Goal: Task Accomplishment & Management: Use online tool/utility

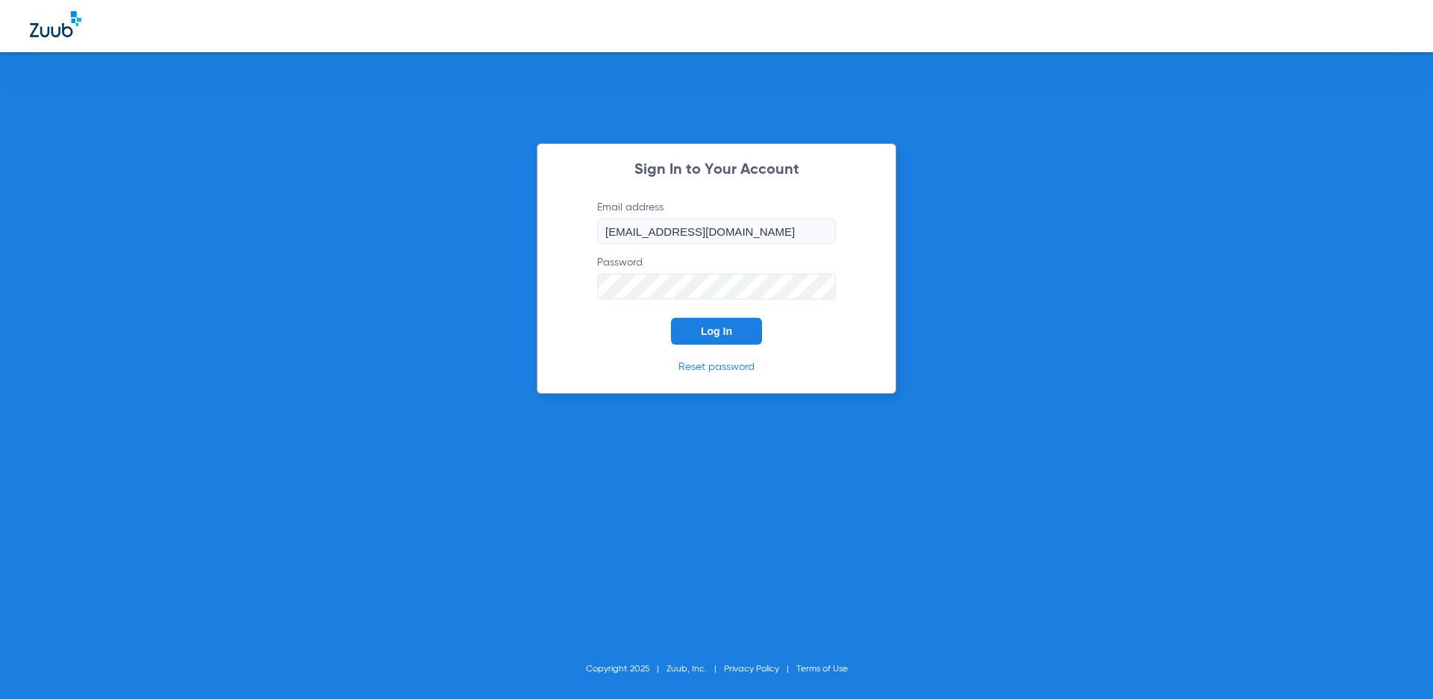
click at [718, 343] on button "Log In" at bounding box center [716, 331] width 91 height 27
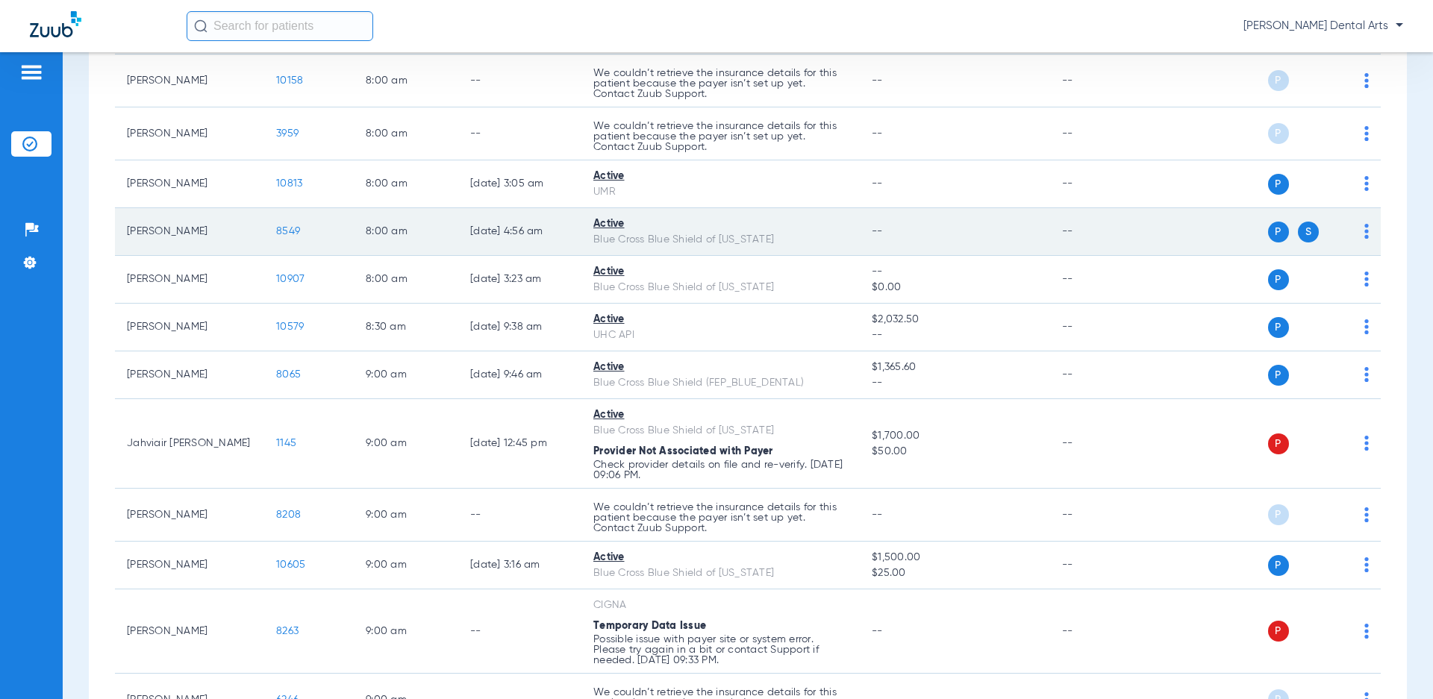
scroll to position [299, 0]
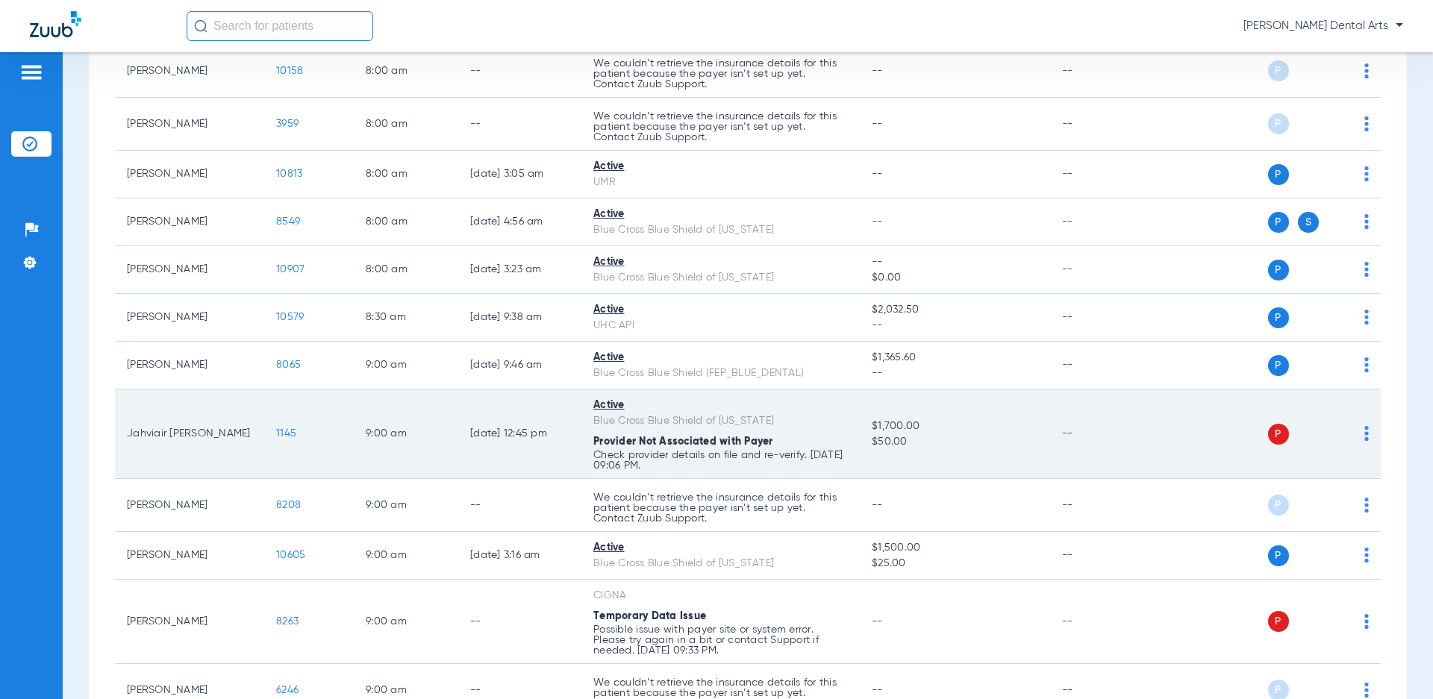
click at [284, 434] on span "1145" at bounding box center [286, 433] width 20 height 10
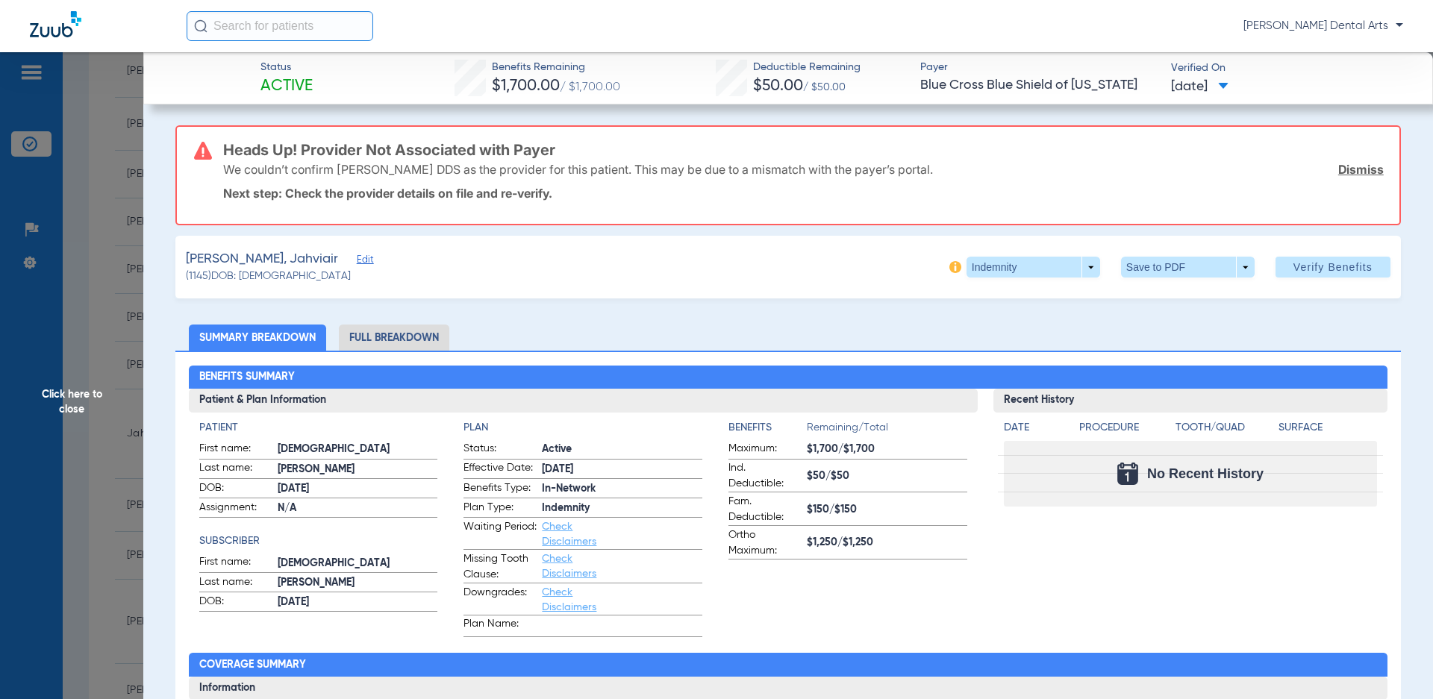
click at [1356, 170] on link "Dismiss" at bounding box center [1361, 169] width 46 height 15
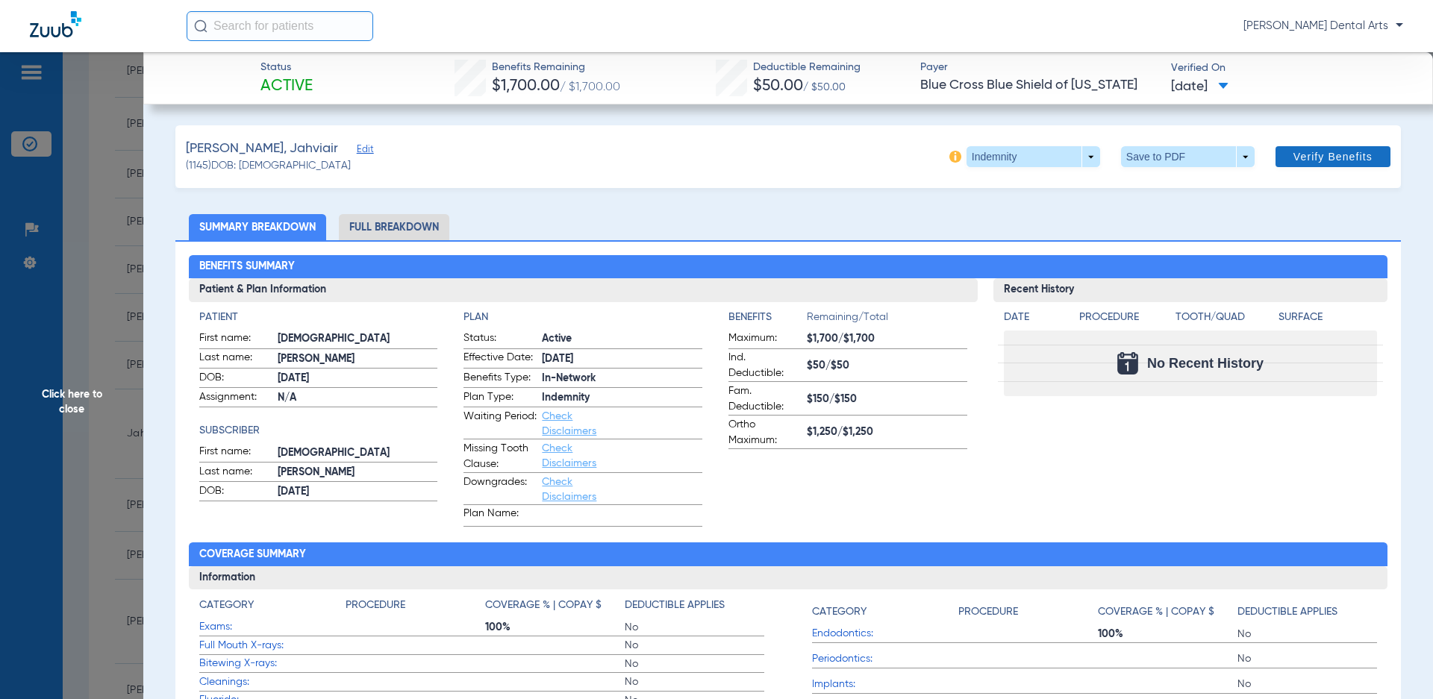
click at [1329, 158] on span "Verify Benefits" at bounding box center [1333, 157] width 79 height 12
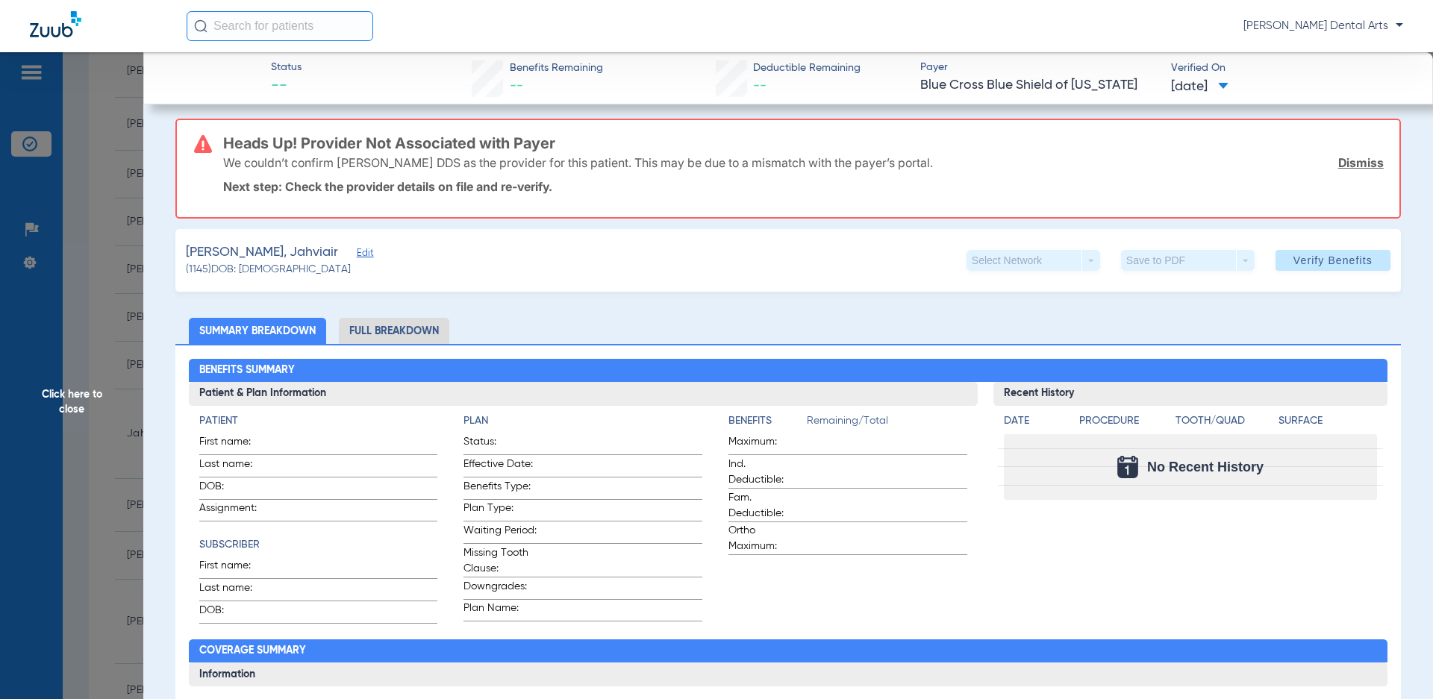
scroll to position [0, 0]
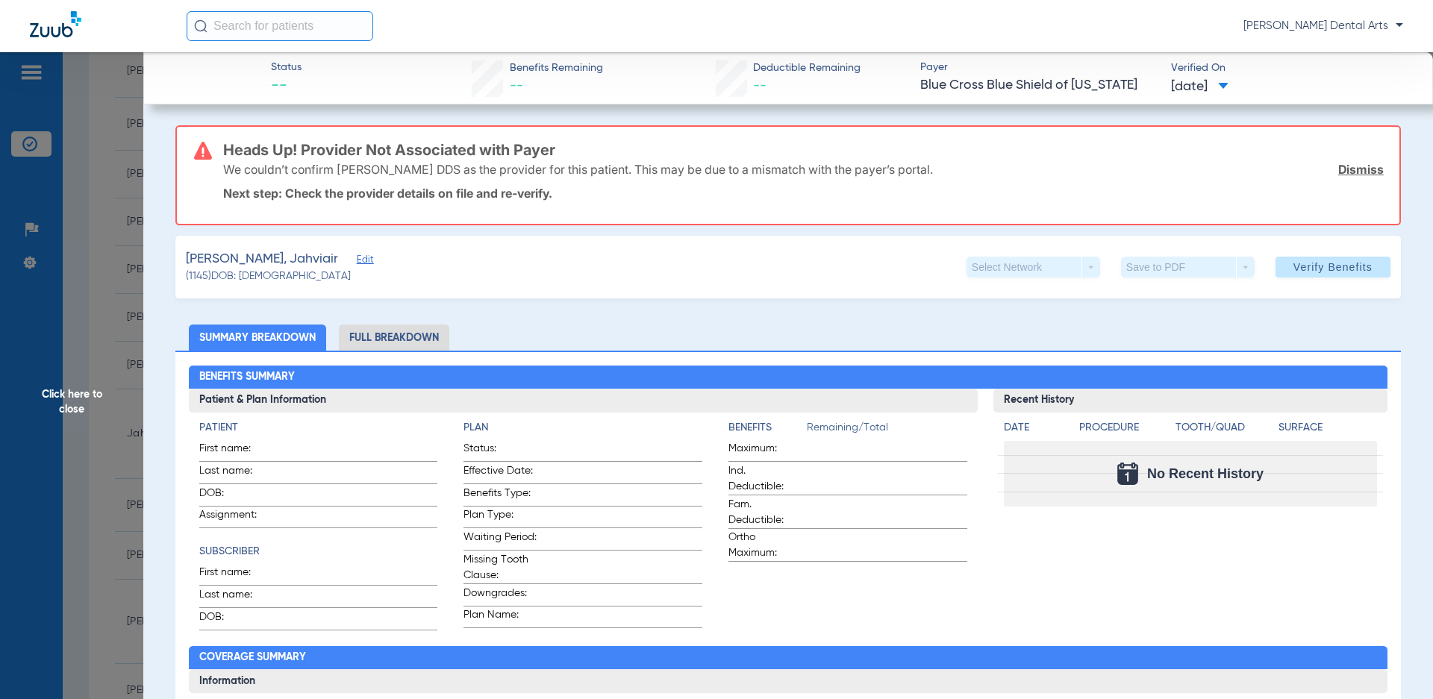
click at [1361, 169] on link "Dismiss" at bounding box center [1361, 169] width 46 height 15
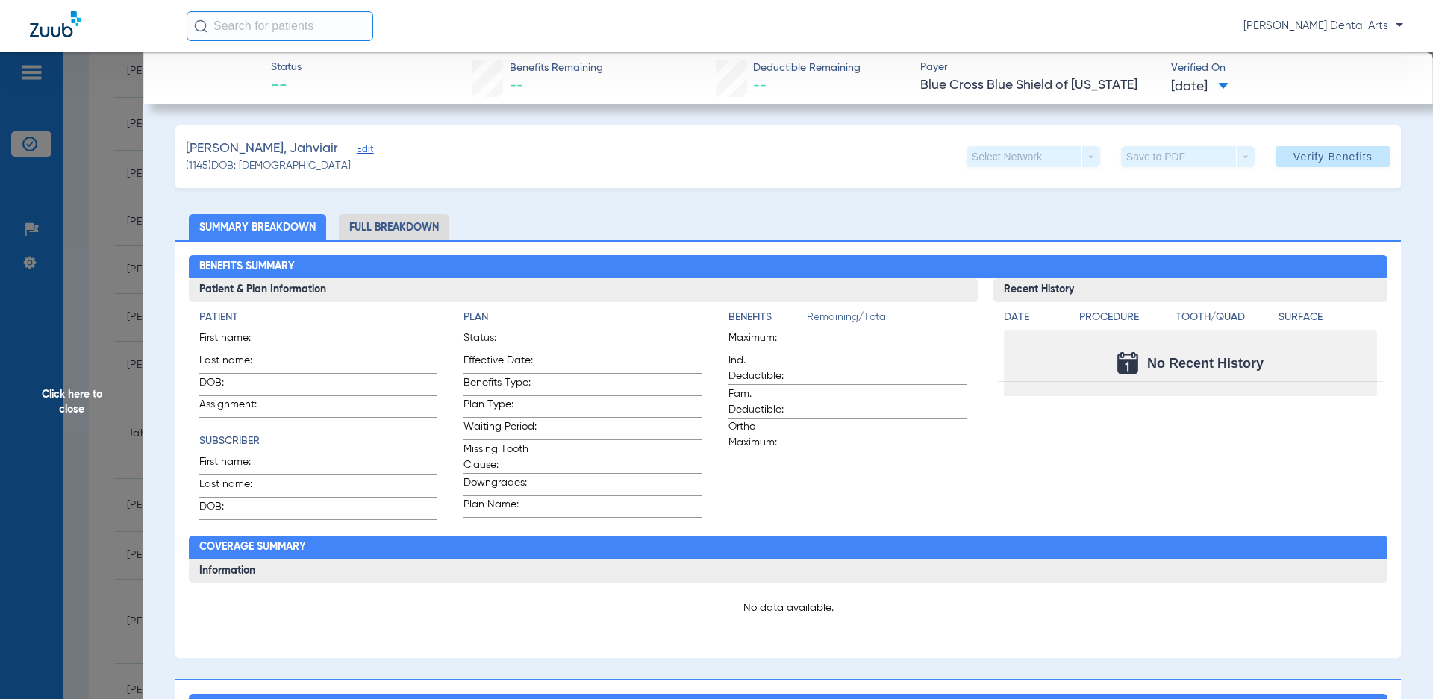
click at [357, 152] on span "Edit" at bounding box center [363, 151] width 13 height 14
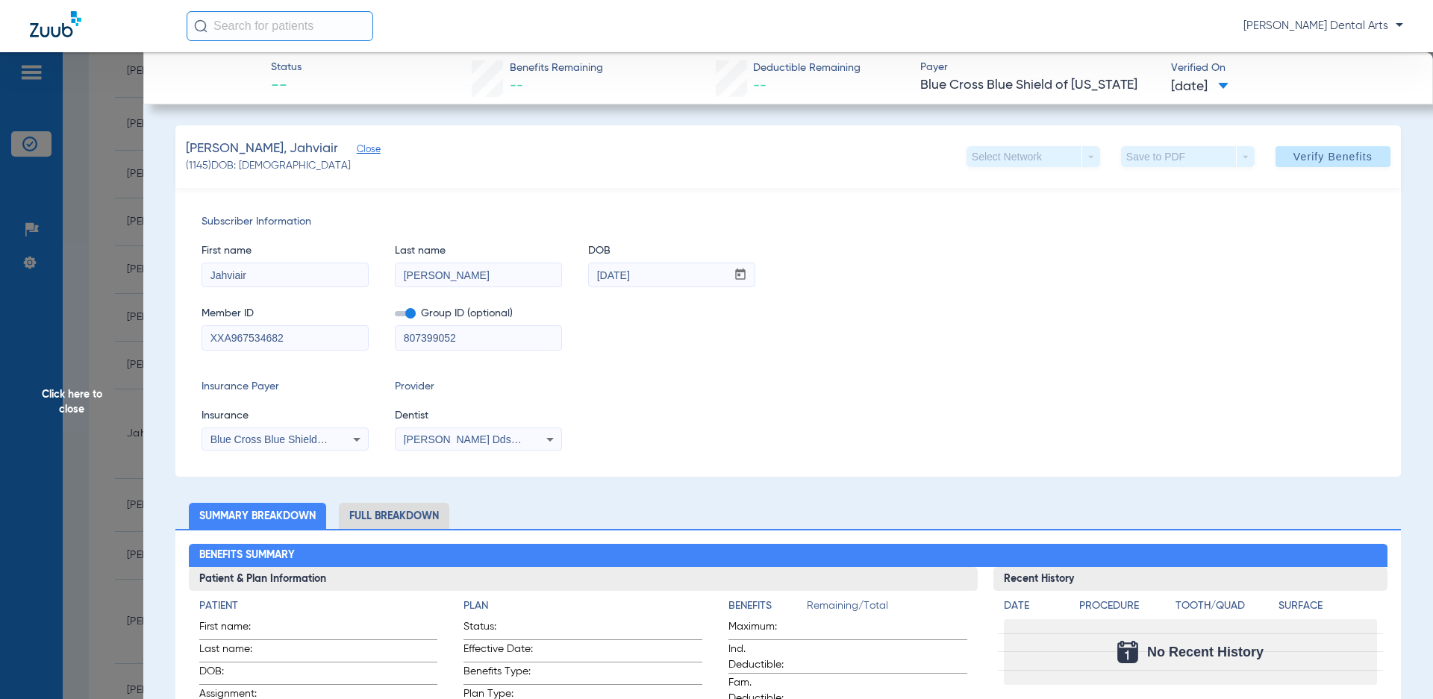
click at [891, 427] on div "Insurance Payer Insurance Blue Cross Blue Shield Of [US_STATE] Provider Dentist…" at bounding box center [788, 415] width 1173 height 72
click at [358, 439] on icon at bounding box center [356, 440] width 7 height 4
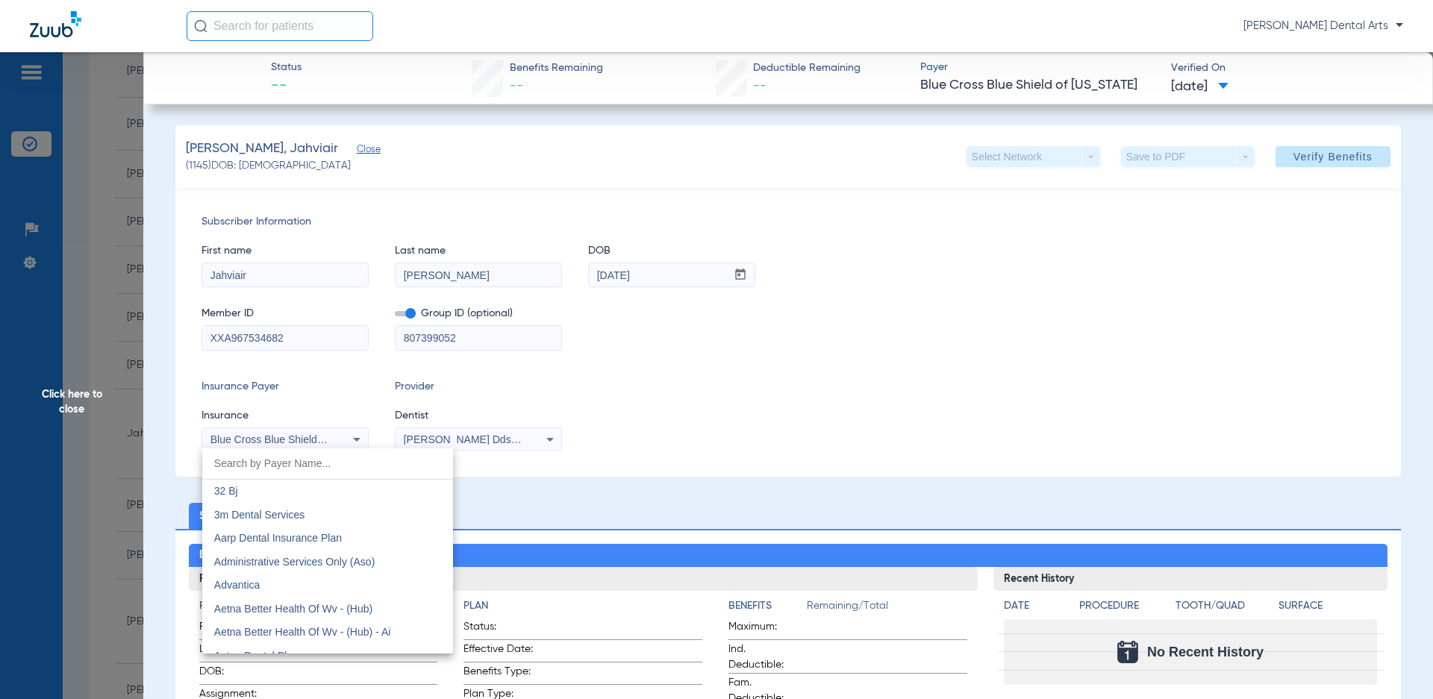
scroll to position [1332, 0]
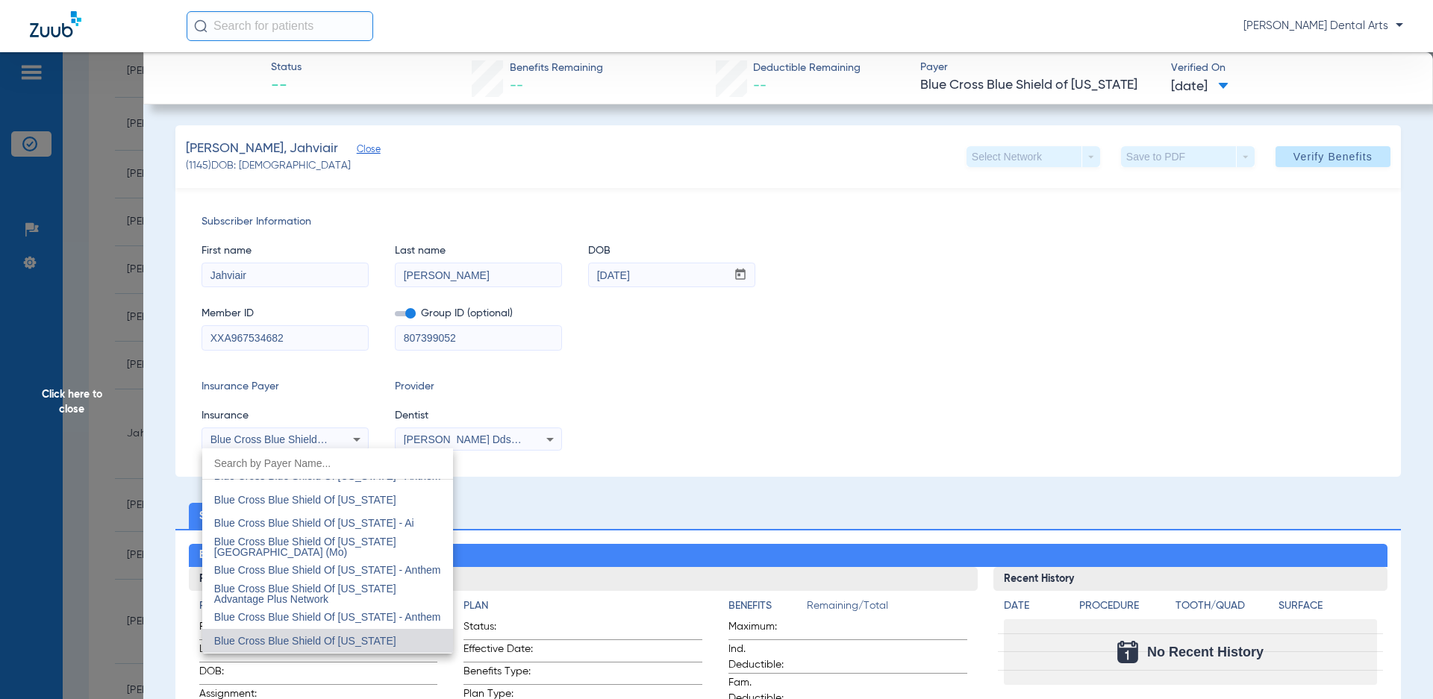
click at [358, 439] on div at bounding box center [716, 349] width 1433 height 699
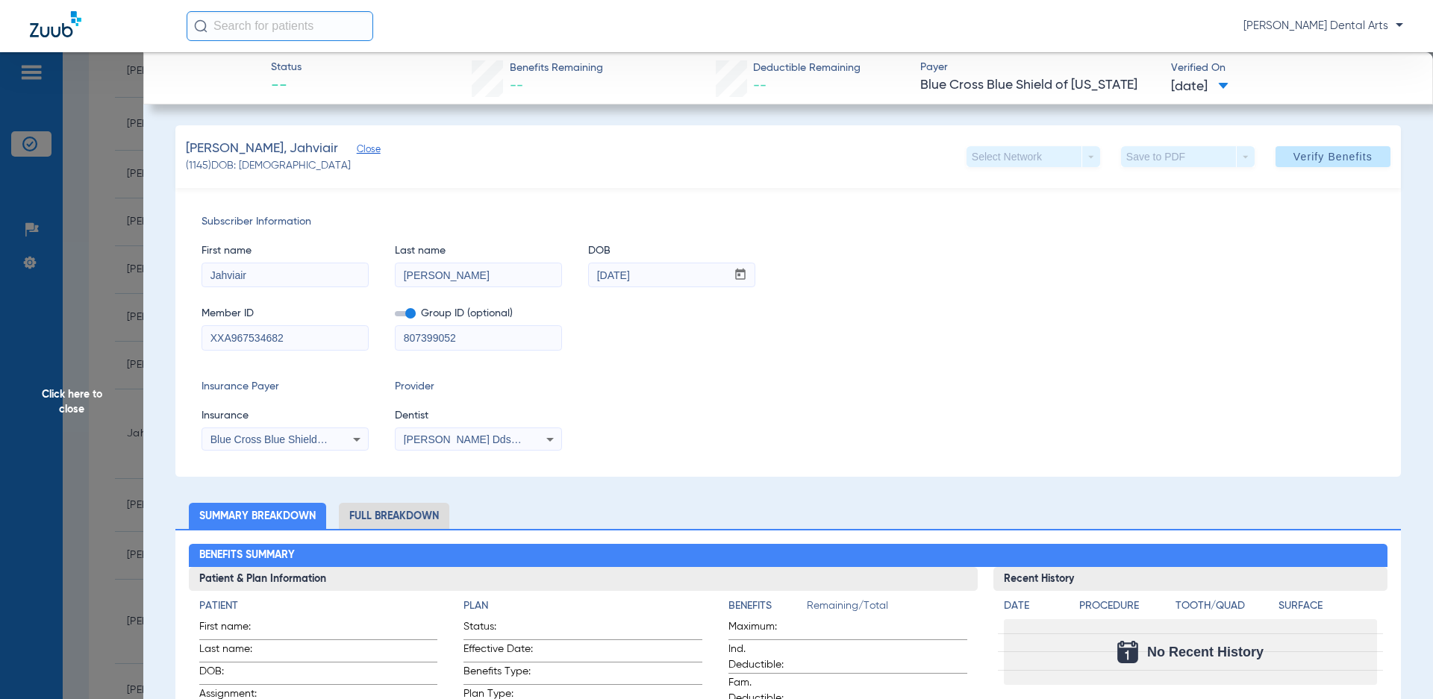
click at [210, 338] on input "XXA967534682" at bounding box center [285, 338] width 166 height 24
click at [961, 337] on div "Member ID XXA967534682 Group ID (optional) 807399052" at bounding box center [788, 321] width 1173 height 57
click at [1351, 158] on span "Verify Benefits" at bounding box center [1333, 157] width 79 height 12
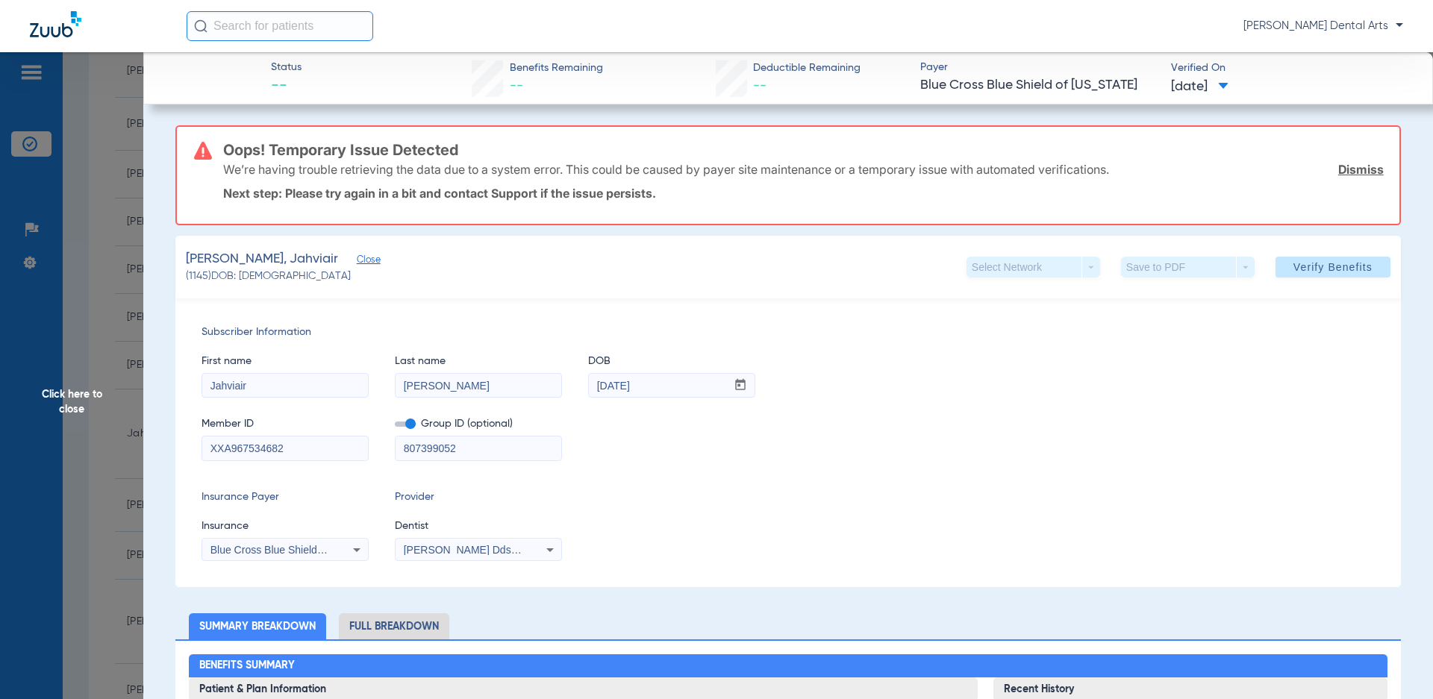
click at [1347, 175] on link "Dismiss" at bounding box center [1361, 169] width 46 height 15
